Goal: Task Accomplishment & Management: Use online tool/utility

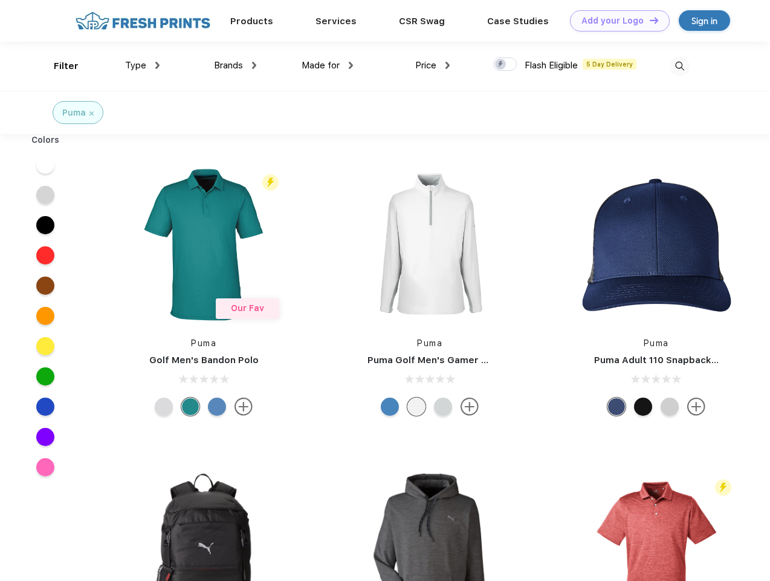
click at [616, 21] on link "Add your Logo Design Tool" at bounding box center [620, 20] width 100 height 21
click at [0, 0] on div "Design Tool" at bounding box center [0, 0] width 0 height 0
click at [649, 20] on link "Add your Logo Design Tool" at bounding box center [620, 20] width 100 height 21
click at [58, 66] on div "Filter" at bounding box center [66, 66] width 25 height 14
click at [143, 65] on span "Type" at bounding box center [135, 65] width 21 height 11
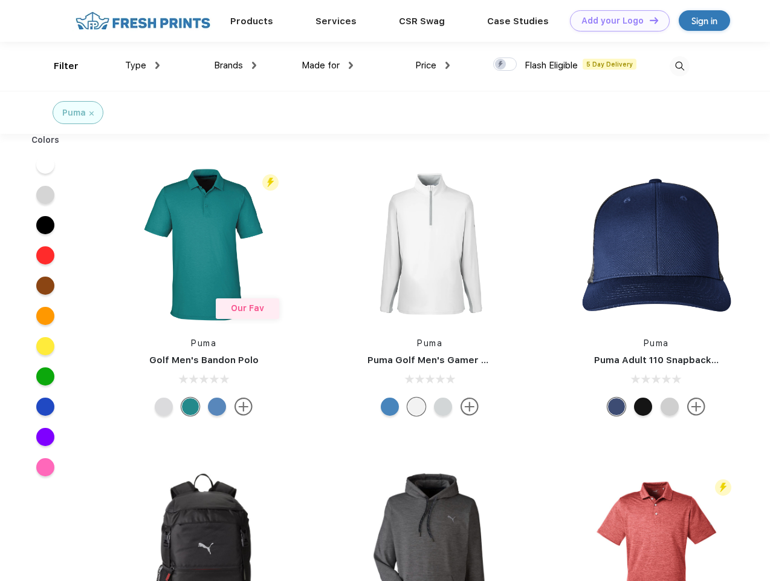
click at [235, 65] on span "Brands" at bounding box center [228, 65] width 29 height 11
click at [328, 65] on span "Made for" at bounding box center [321, 65] width 38 height 11
click at [433, 65] on span "Price" at bounding box center [425, 65] width 21 height 11
click at [506, 65] on div at bounding box center [505, 63] width 24 height 13
click at [501, 65] on input "checkbox" at bounding box center [497, 61] width 8 height 8
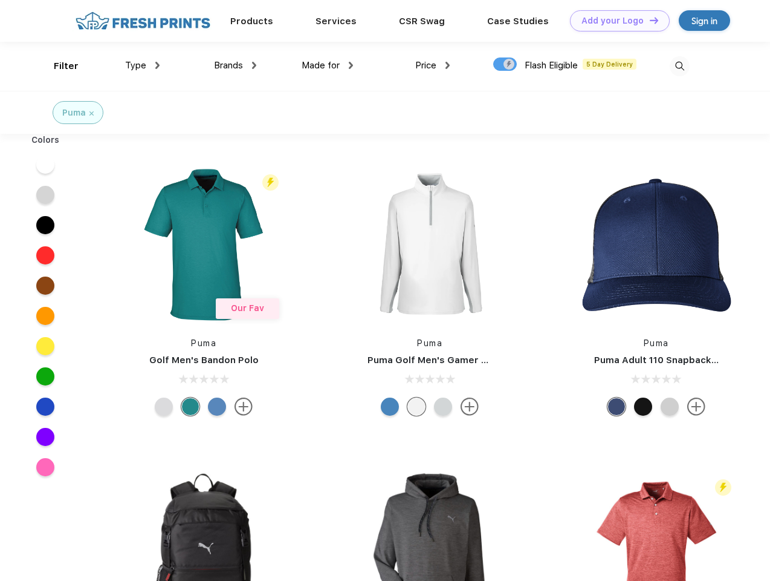
click at [680, 66] on img at bounding box center [680, 66] width 20 height 20
